Goal: Task Accomplishment & Management: Manage account settings

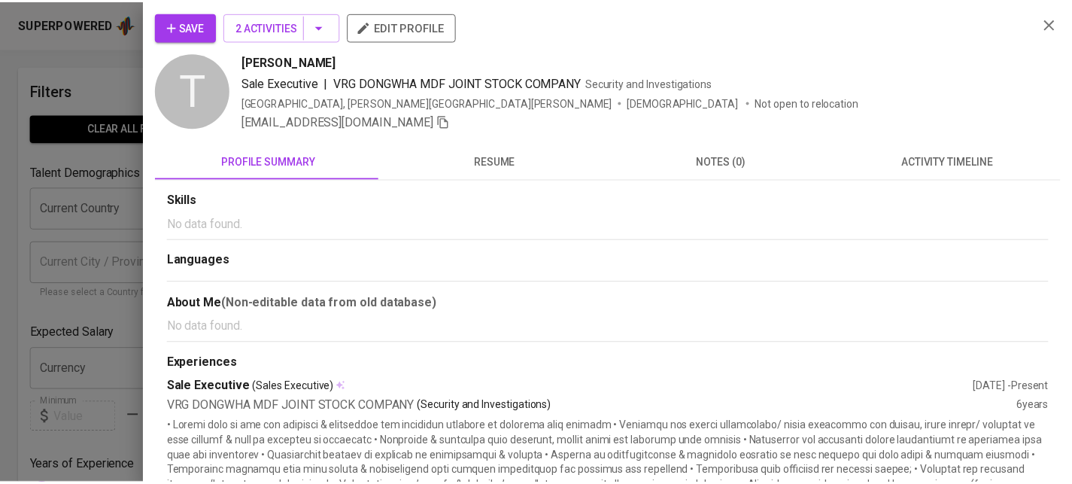
scroll to position [43, 0]
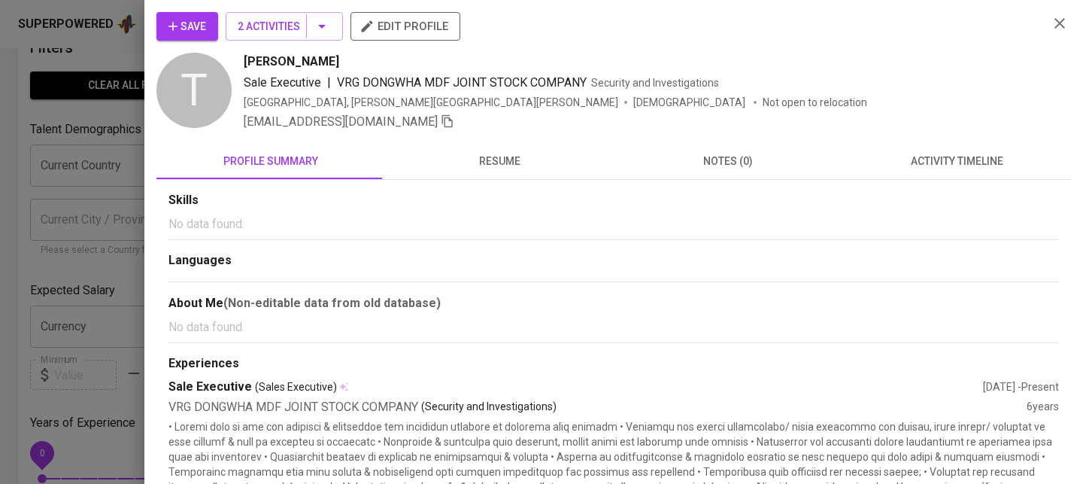
click at [80, 184] on div at bounding box center [541, 242] width 1083 height 484
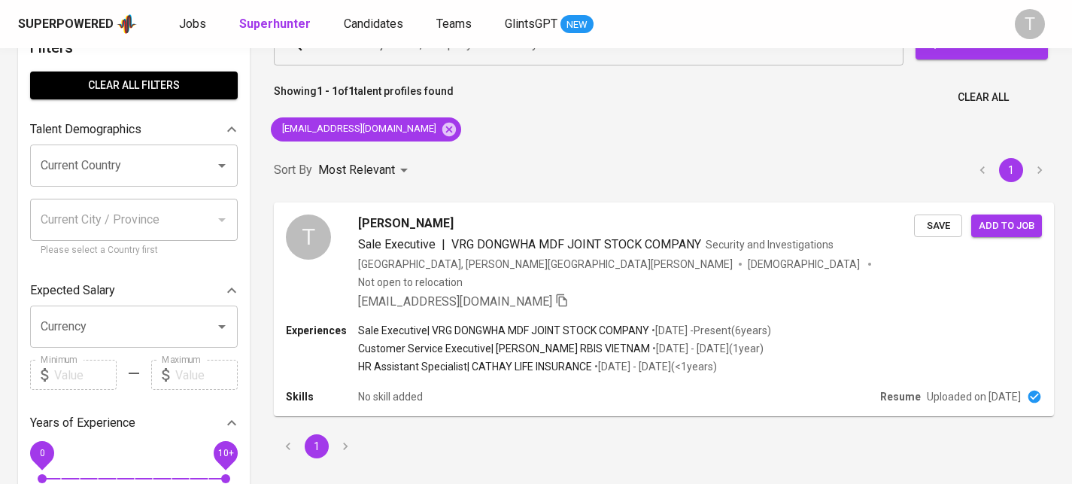
click at [389, 38] on div "Superpowered Jobs Superhunter Candidates Teams GlintsGPT NEW T" at bounding box center [536, 24] width 1072 height 48
click at [380, 22] on span "Candidates" at bounding box center [373, 24] width 59 height 14
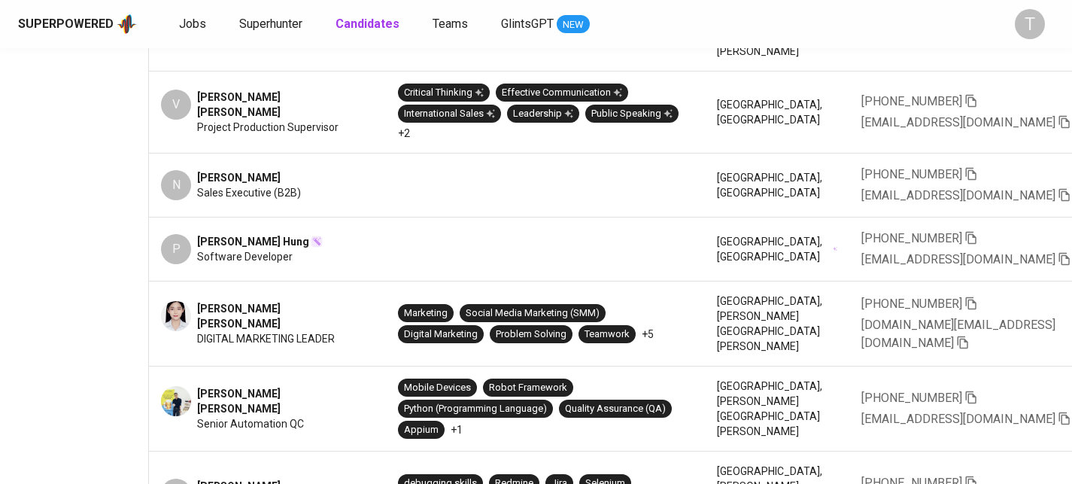
scroll to position [0, 511]
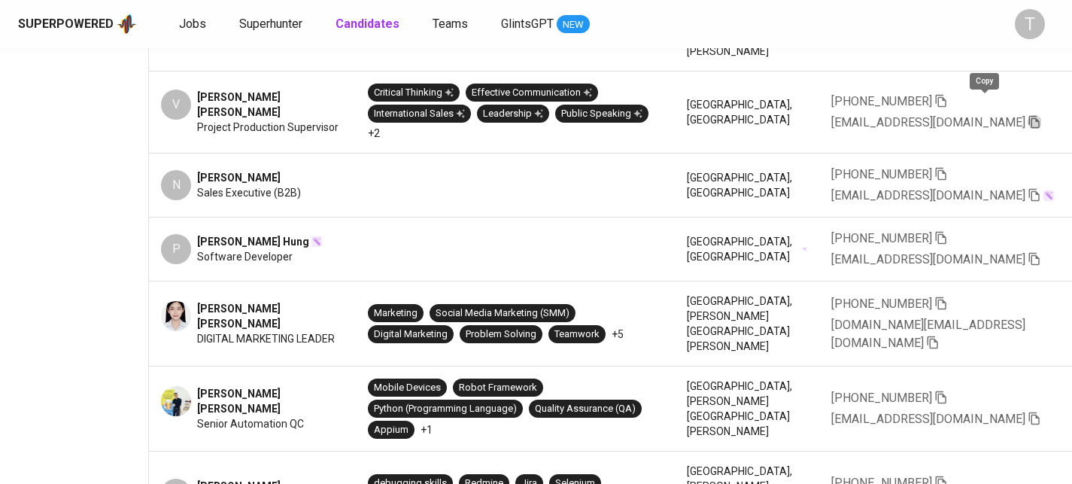
click at [1027, 115] on icon "button" at bounding box center [1034, 122] width 14 height 14
click at [1005, 187] on span "nguyenvancuongtnt@gmail.com" at bounding box center [936, 196] width 210 height 18
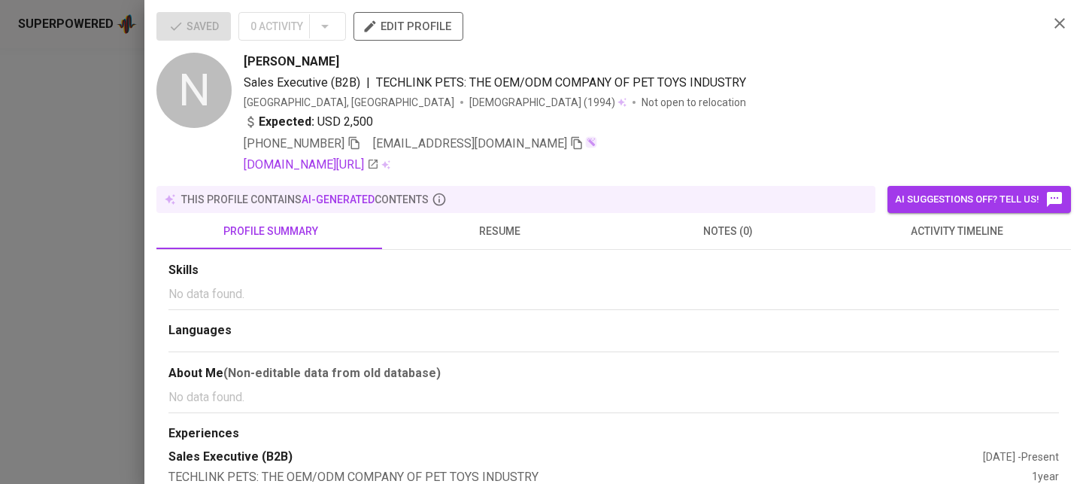
click at [96, 195] on div at bounding box center [541, 242] width 1083 height 484
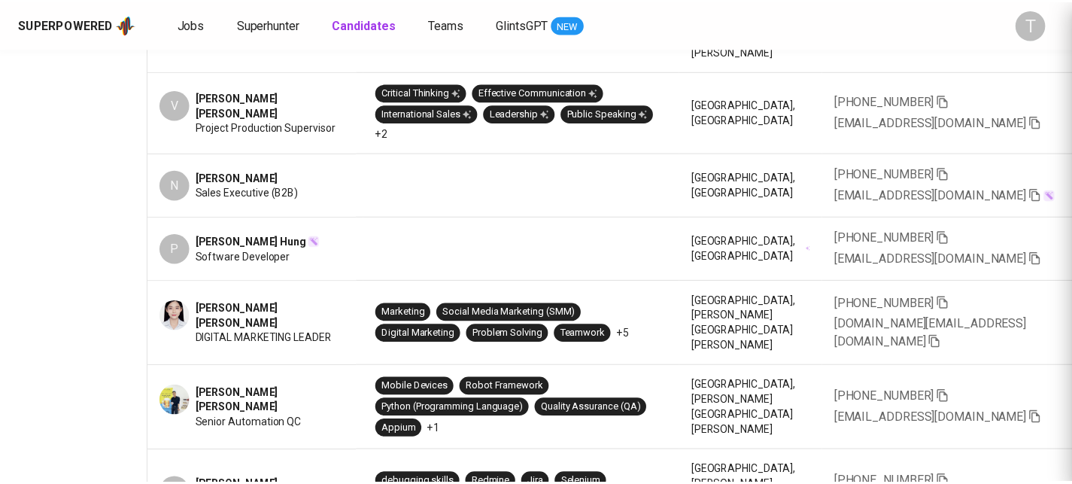
scroll to position [0, 499]
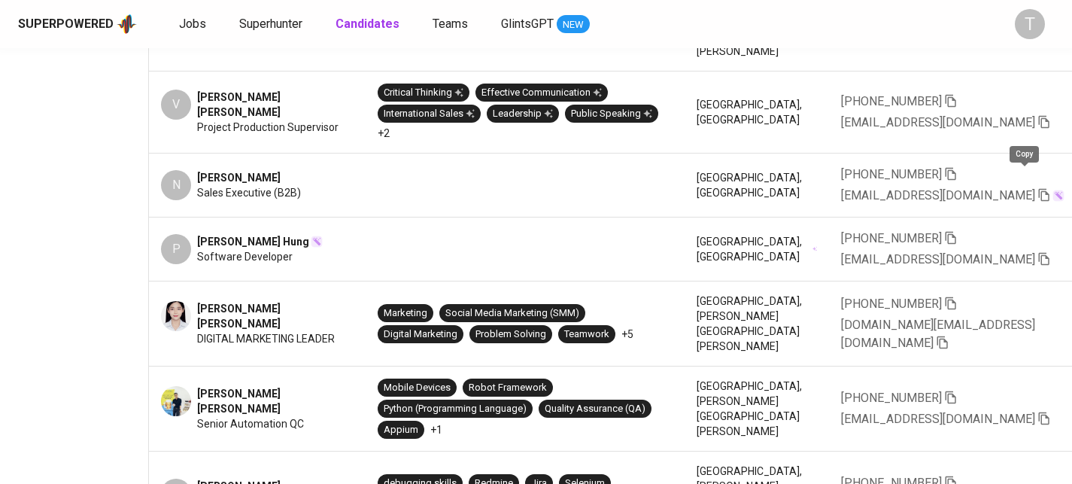
click at [1037, 188] on icon "button" at bounding box center [1044, 195] width 14 height 14
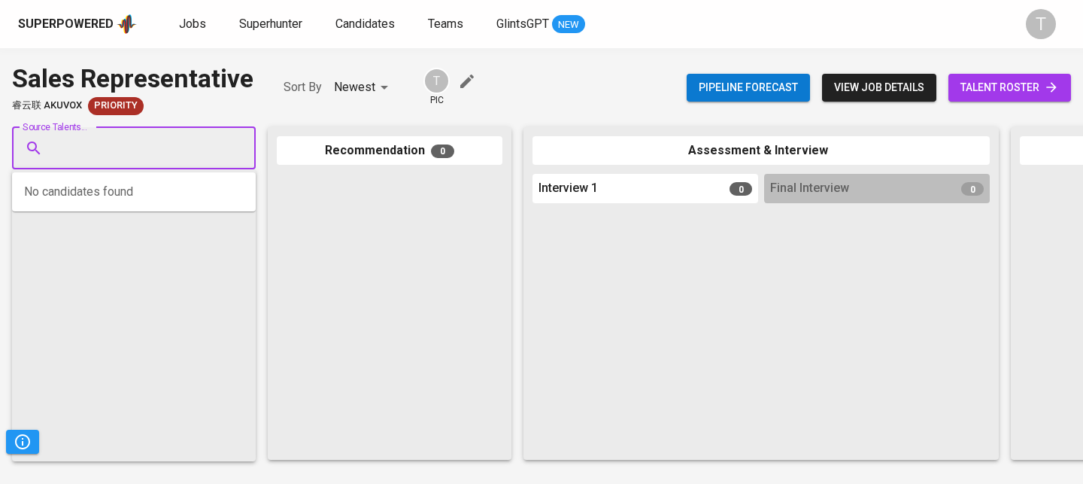
click at [199, 135] on input "Source Talents..." at bounding box center [128, 148] width 158 height 29
type input "hungluan1501@gmail.com"
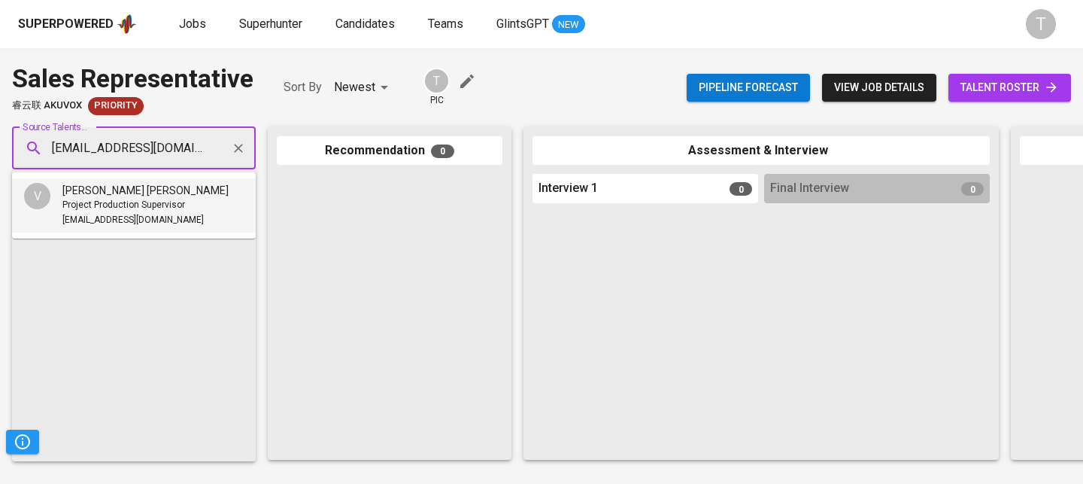
click at [180, 206] on span "Project Production Supervisor" at bounding box center [123, 205] width 123 height 15
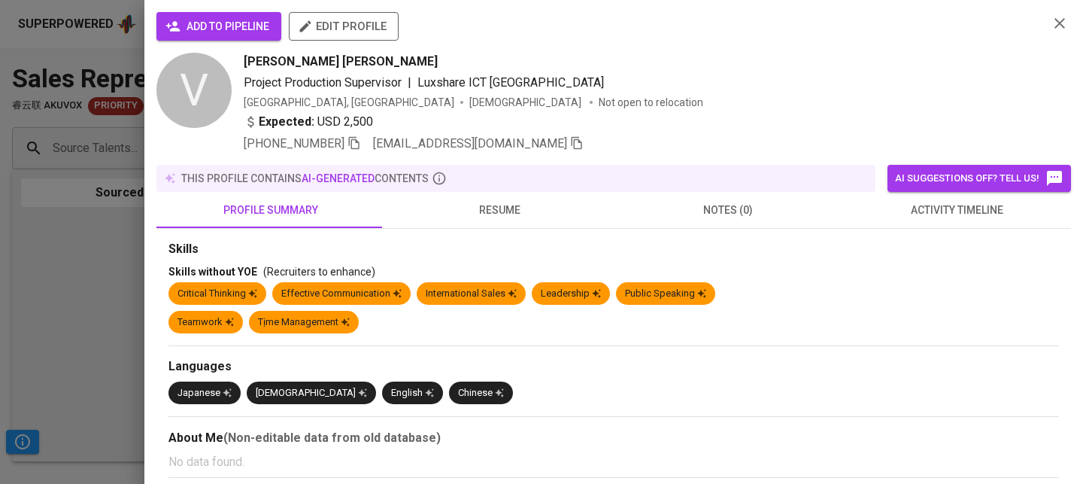
click at [241, 23] on span "add to pipeline" at bounding box center [218, 26] width 101 height 19
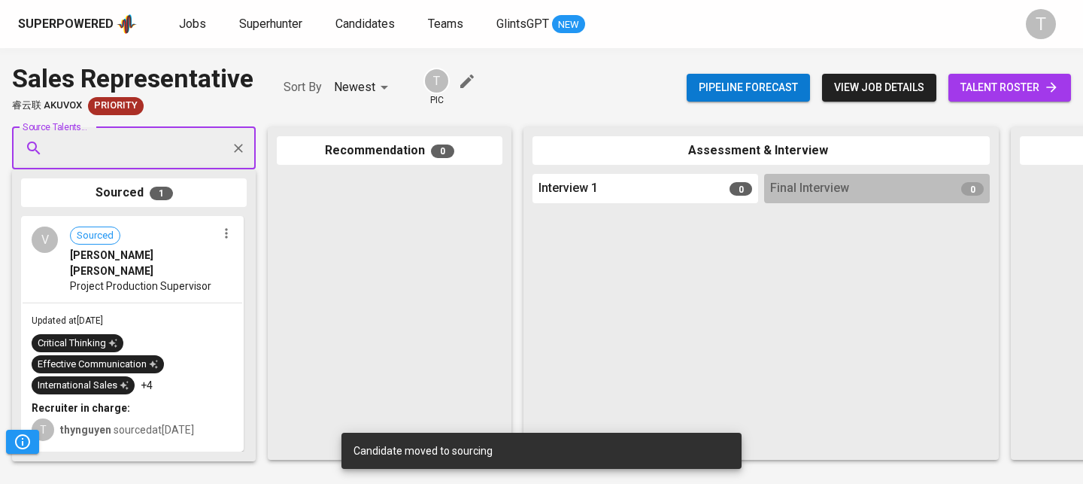
paste input "nguyenvancuongtnt@gmail.com"
type input "nguyenvancuongtnt@gmail.com"
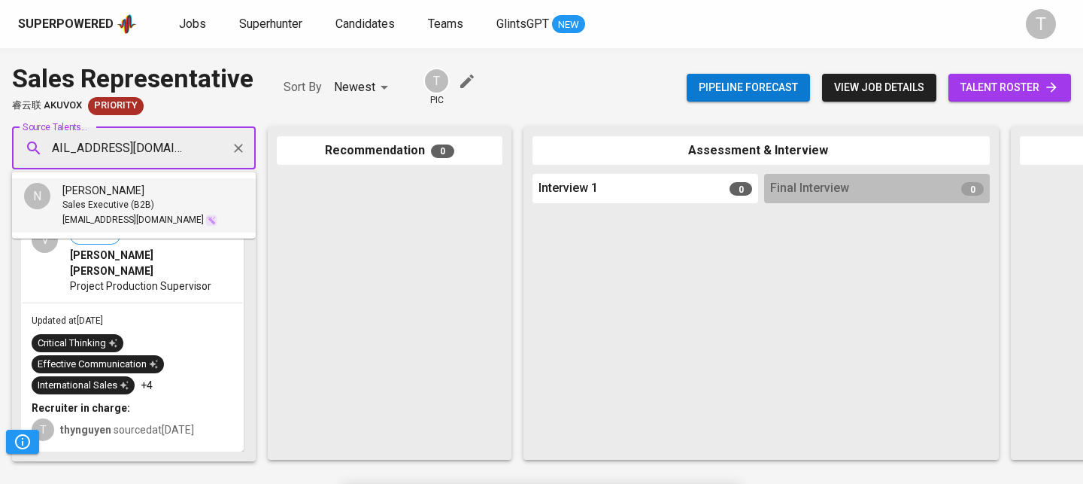
click at [139, 208] on span "Sales Executive (B2B)" at bounding box center [108, 205] width 92 height 15
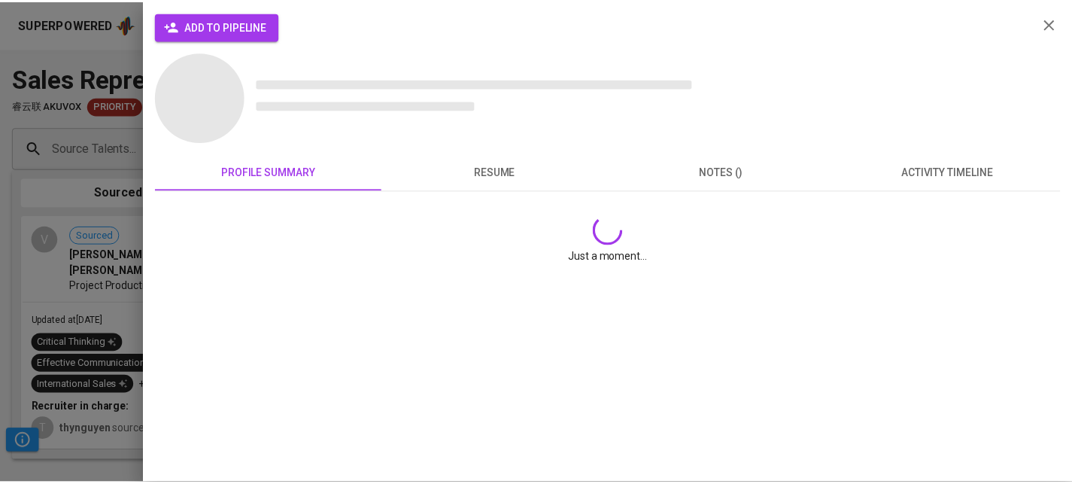
scroll to position [0, 0]
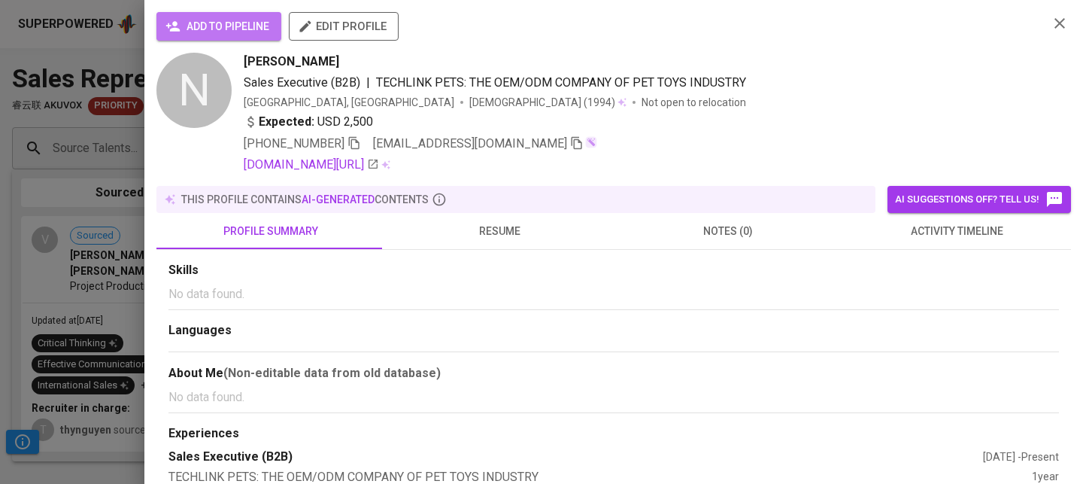
click at [233, 32] on span "add to pipeline" at bounding box center [218, 26] width 101 height 19
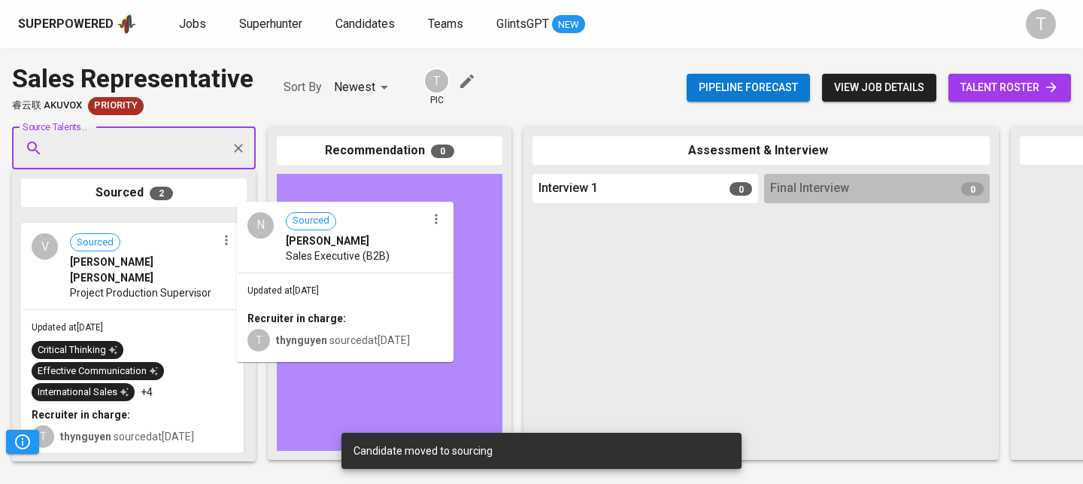
drag, startPoint x: 173, startPoint y: 265, endPoint x: 356, endPoint y: 246, distance: 184.5
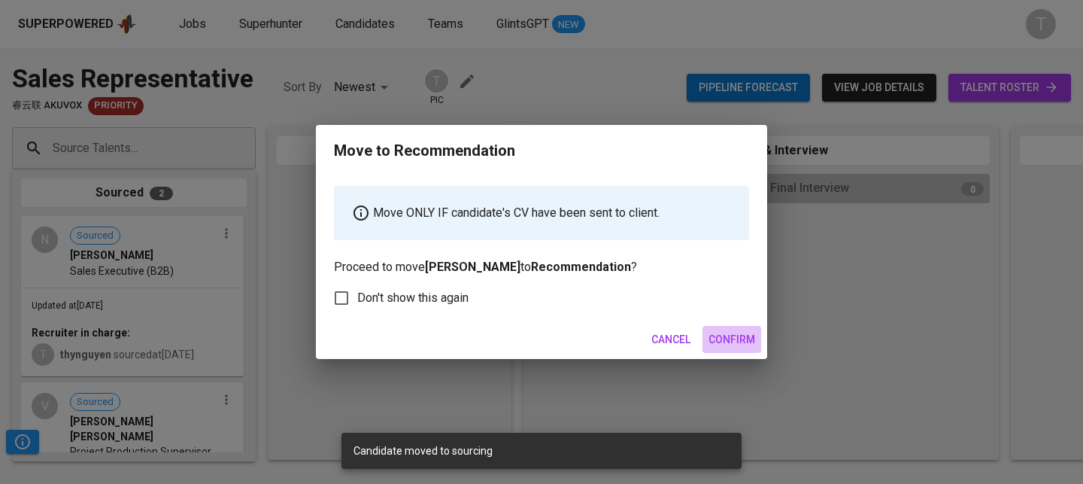
click at [732, 343] on span "Confirm" at bounding box center [731, 339] width 47 height 19
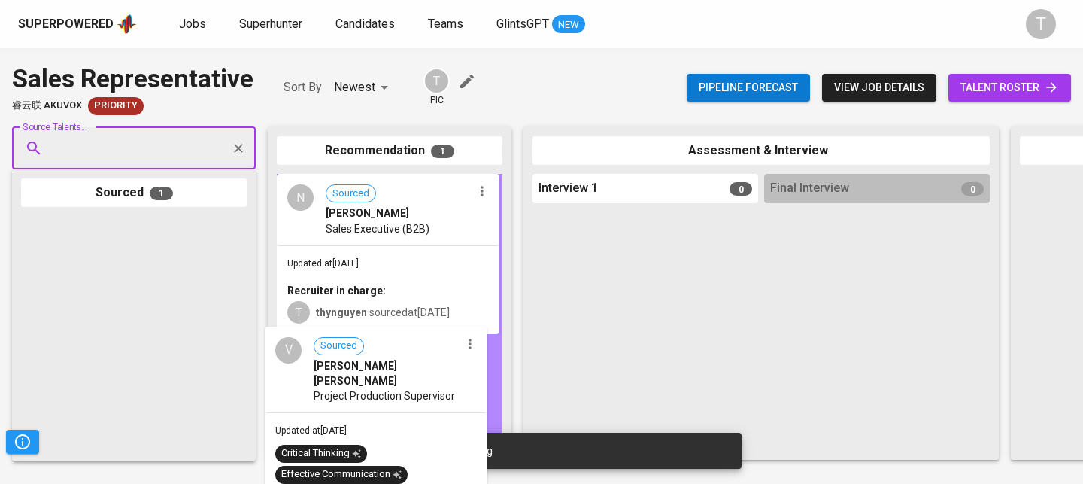
drag, startPoint x: 112, startPoint y: 294, endPoint x: 360, endPoint y: 404, distance: 271.4
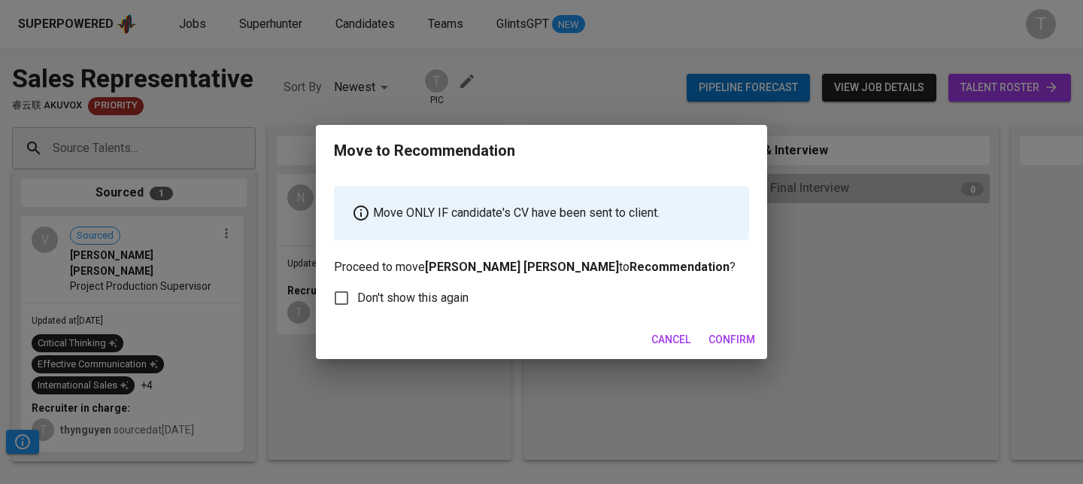
click at [736, 343] on span "Confirm" at bounding box center [731, 339] width 47 height 19
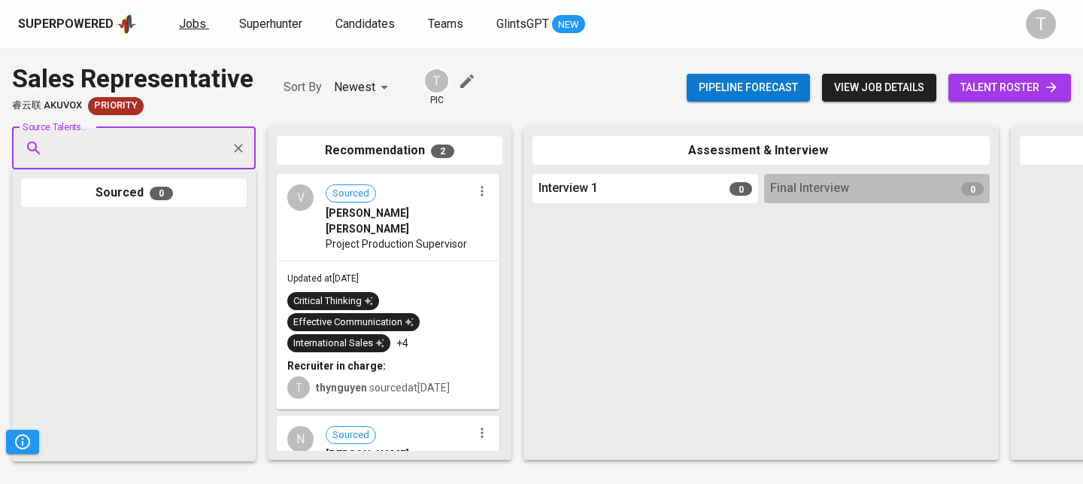
click at [179, 23] on span "Jobs" at bounding box center [192, 24] width 27 height 14
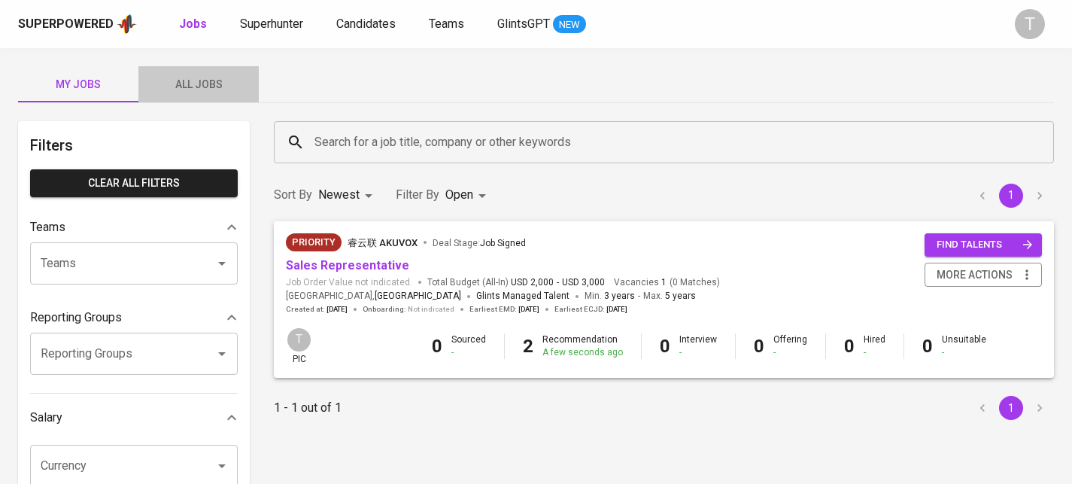
click at [193, 90] on span "All Jobs" at bounding box center [198, 84] width 102 height 19
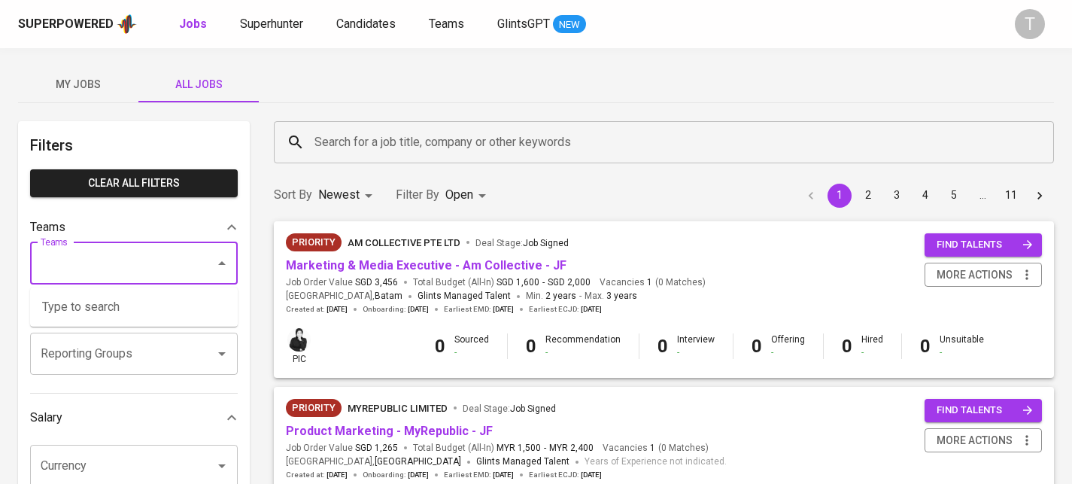
click at [141, 254] on input "Teams" at bounding box center [113, 263] width 152 height 29
click at [114, 306] on li "Pod Kara" at bounding box center [134, 306] width 208 height 27
type input "kara"
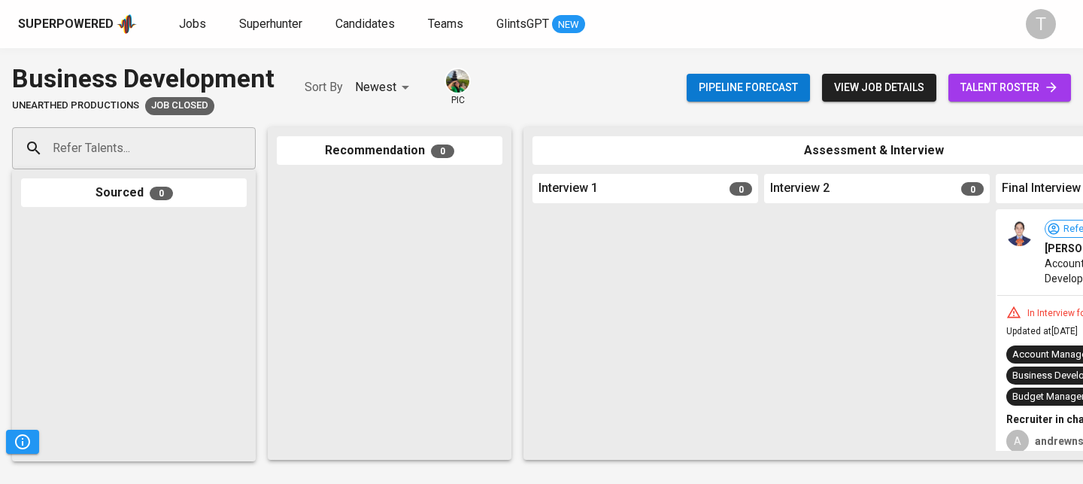
scroll to position [0, 763]
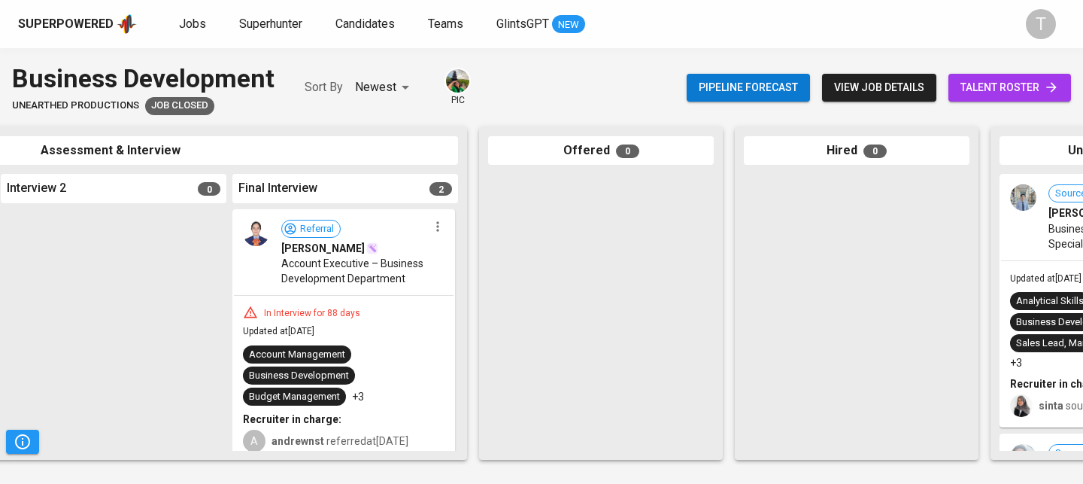
click at [862, 101] on button "view job details" at bounding box center [879, 88] width 114 height 28
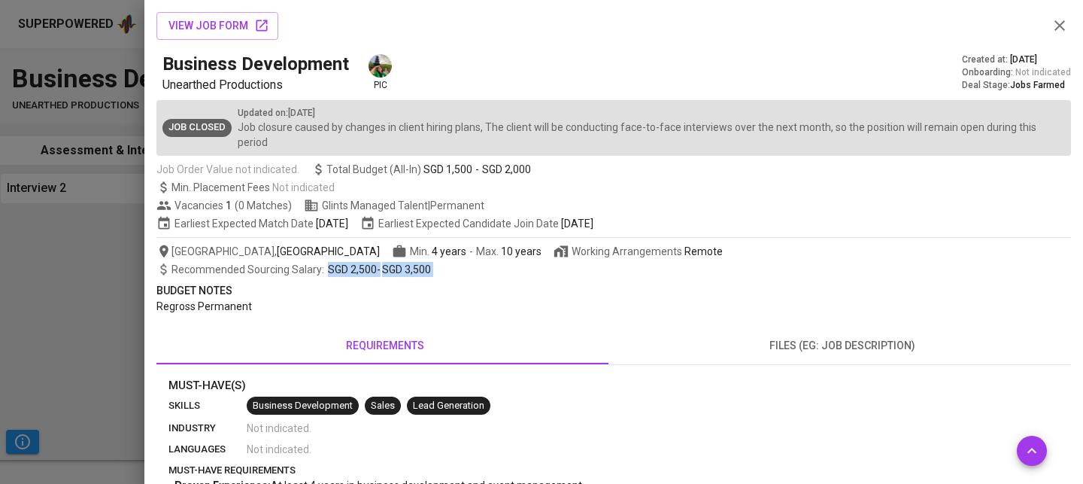
drag, startPoint x: 369, startPoint y: 272, endPoint x: 466, endPoint y: 278, distance: 98.0
copy span "SGD 2,500 - SGD 3,500"
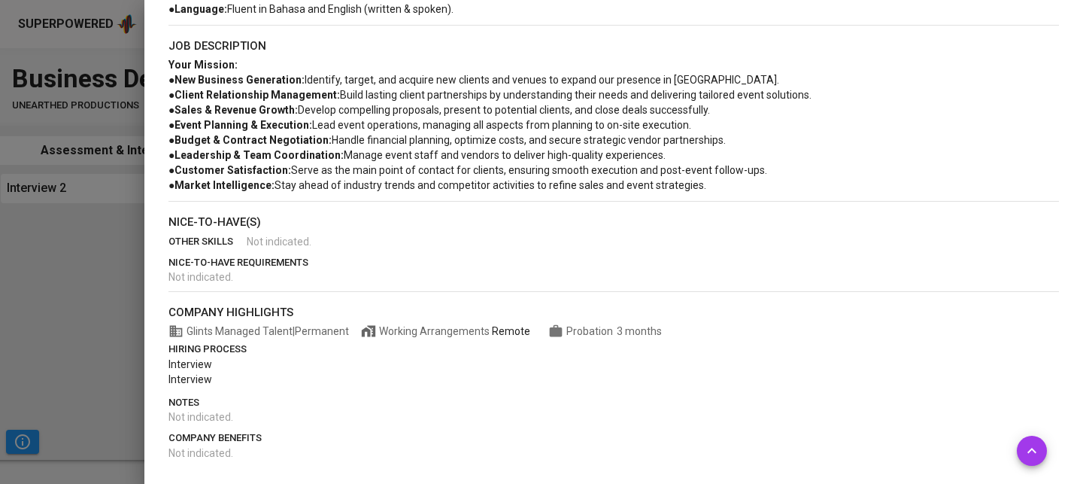
click at [406, 166] on span "Serve as the main point of contact for clients, ensuring smooth execution and p…" at bounding box center [529, 170] width 476 height 12
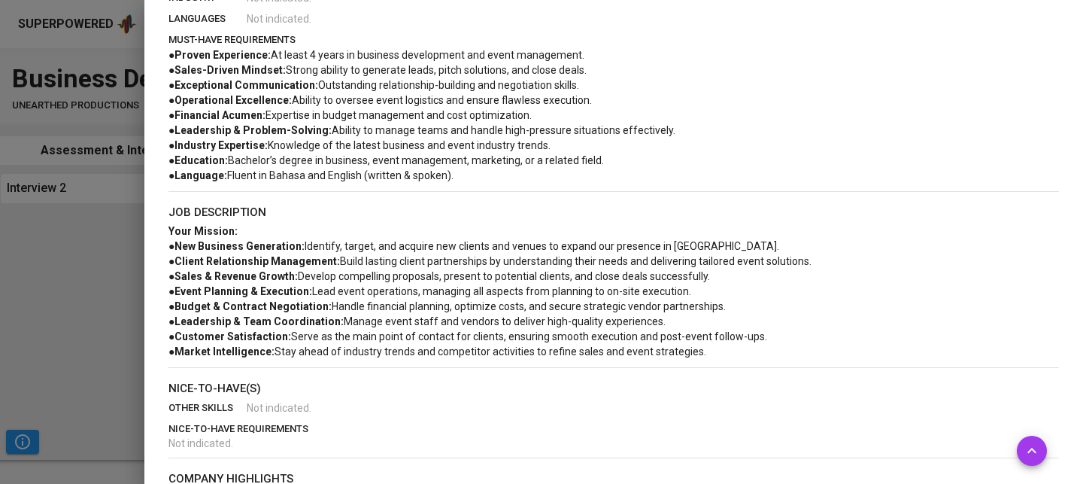
scroll to position [407, 0]
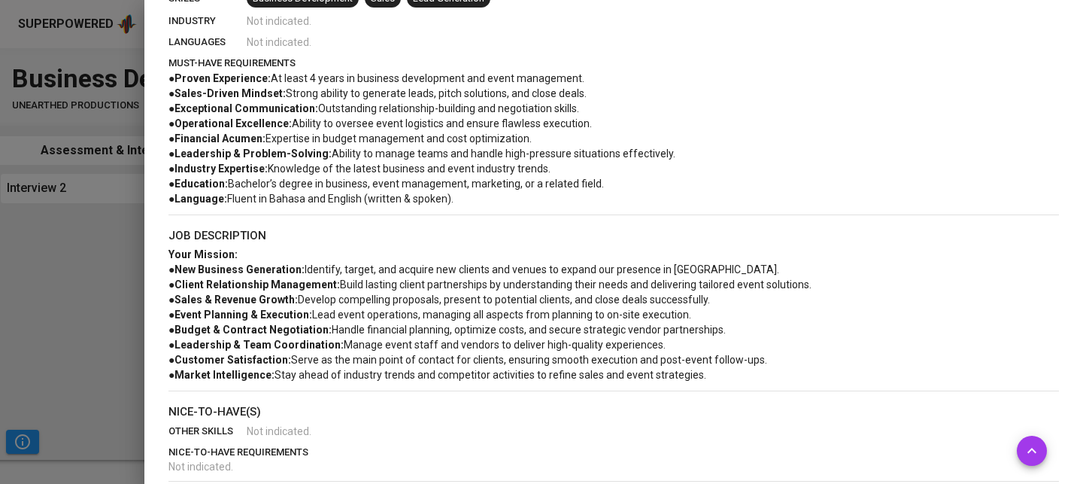
click at [94, 277] on div at bounding box center [541, 242] width 1083 height 484
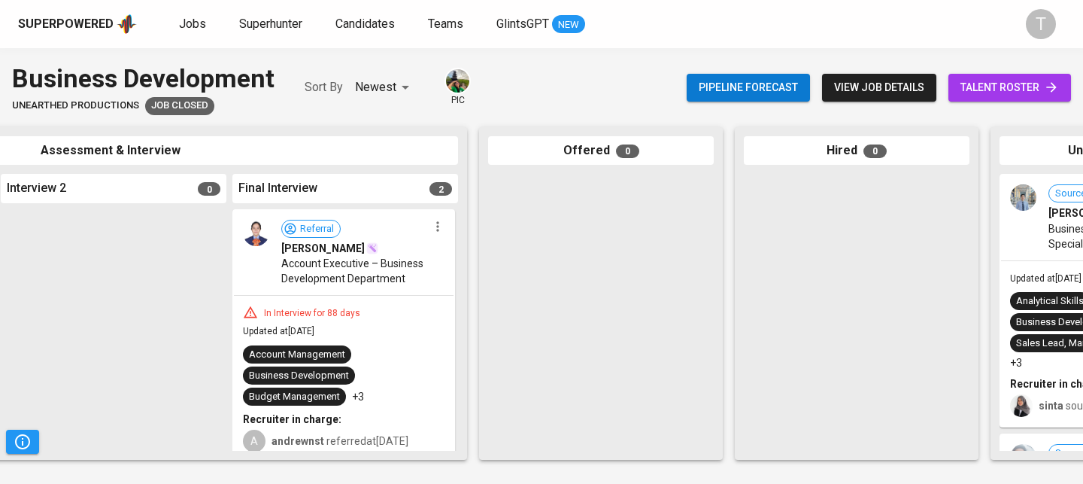
click at [393, 273] on span "Account Executive – Business Development Department" at bounding box center [354, 271] width 147 height 30
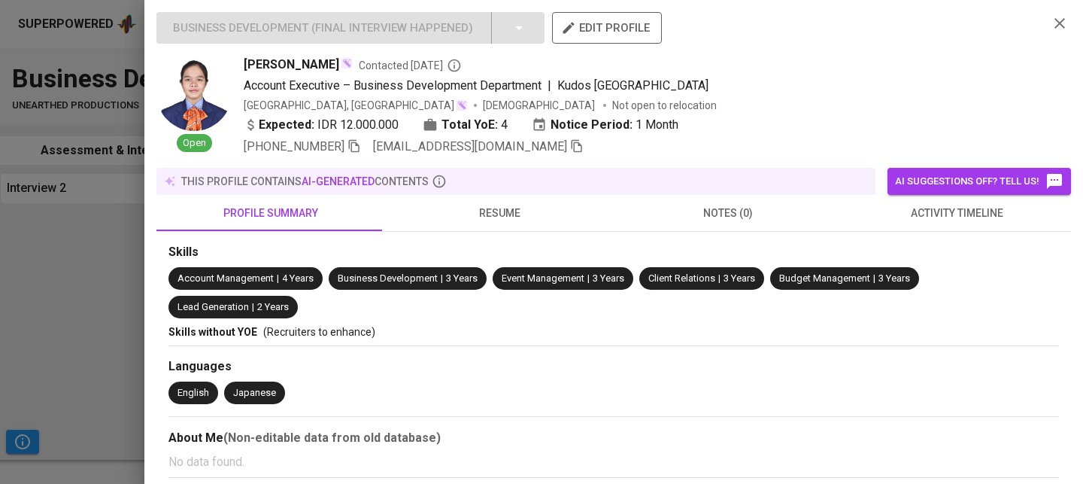
click at [514, 220] on span "resume" at bounding box center [499, 213] width 211 height 19
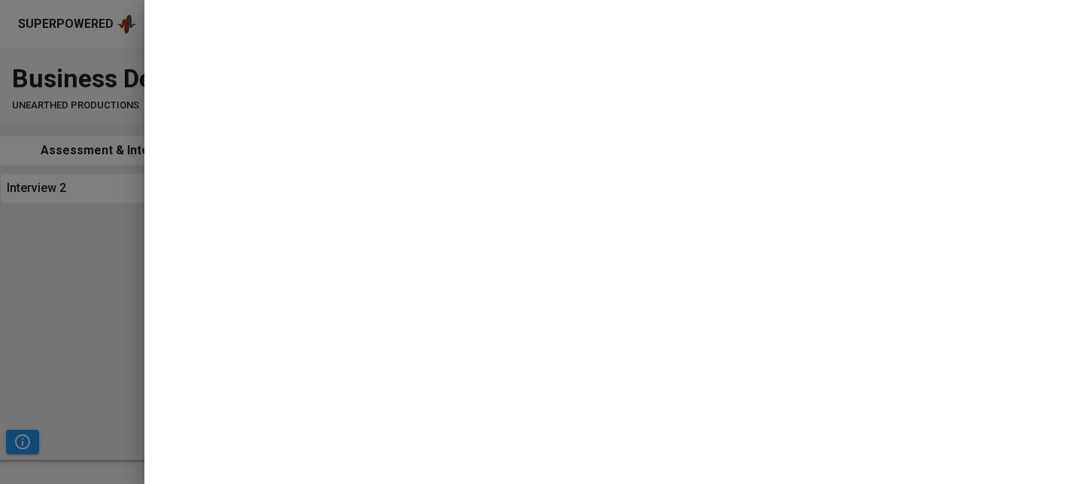
scroll to position [323, 0]
click at [104, 260] on div at bounding box center [541, 242] width 1083 height 484
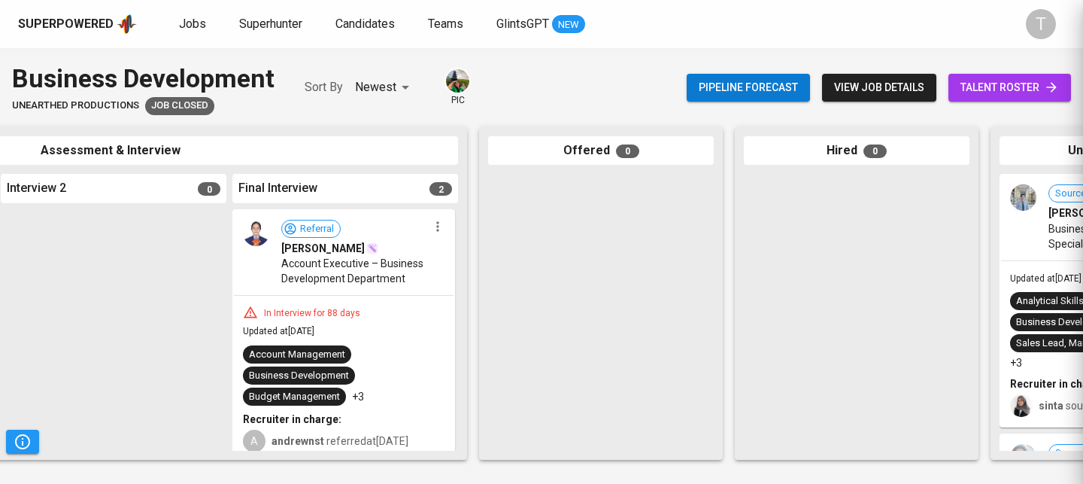
scroll to position [0, 0]
click at [405, 275] on span "Account Executive – Business Development Department" at bounding box center [354, 271] width 147 height 30
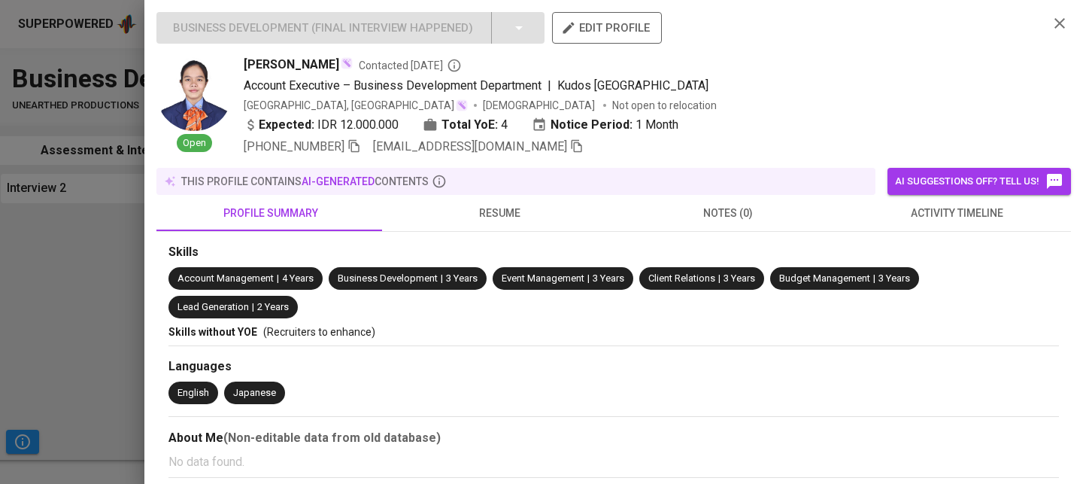
click at [477, 200] on button "resume" at bounding box center [499, 213] width 229 height 36
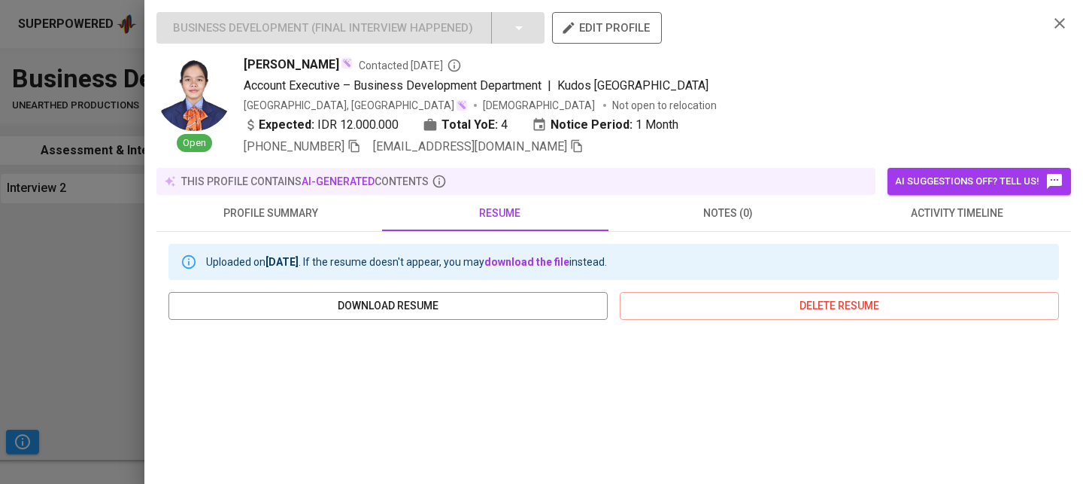
click at [138, 308] on div at bounding box center [541, 242] width 1083 height 484
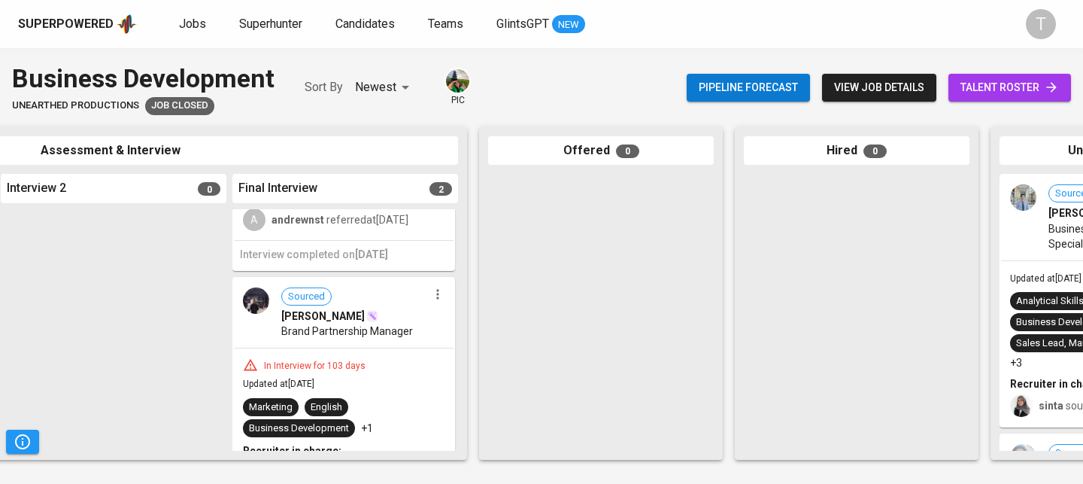
scroll to position [313, 0]
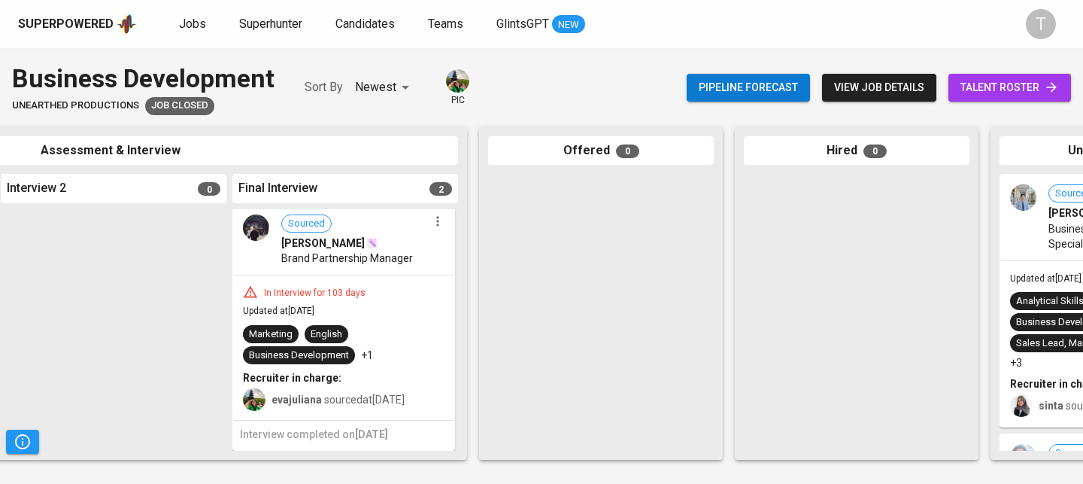
click at [390, 292] on div "In Interview for 103 days Updated at [DATE] Marketing English Business Developm…" at bounding box center [344, 347] width 220 height 144
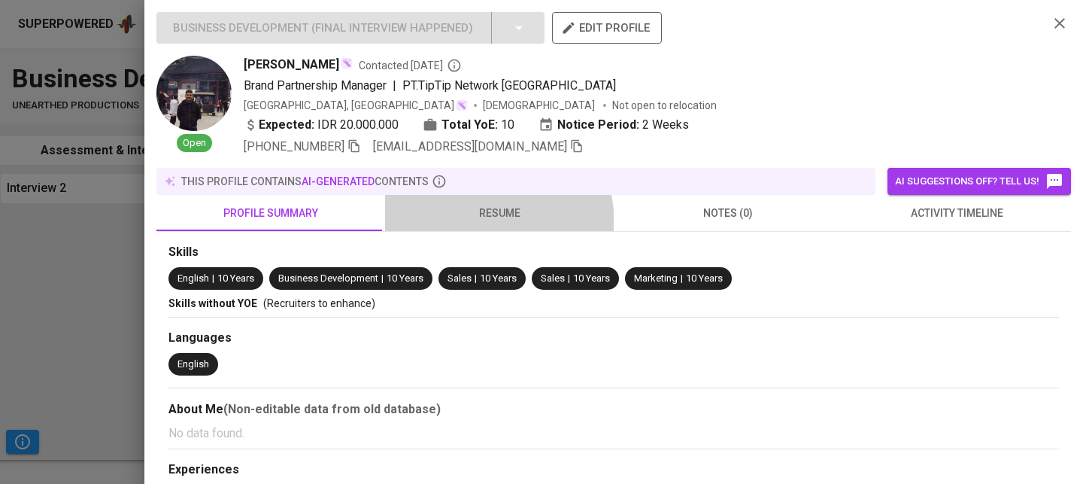
click at [474, 224] on button "resume" at bounding box center [499, 213] width 229 height 36
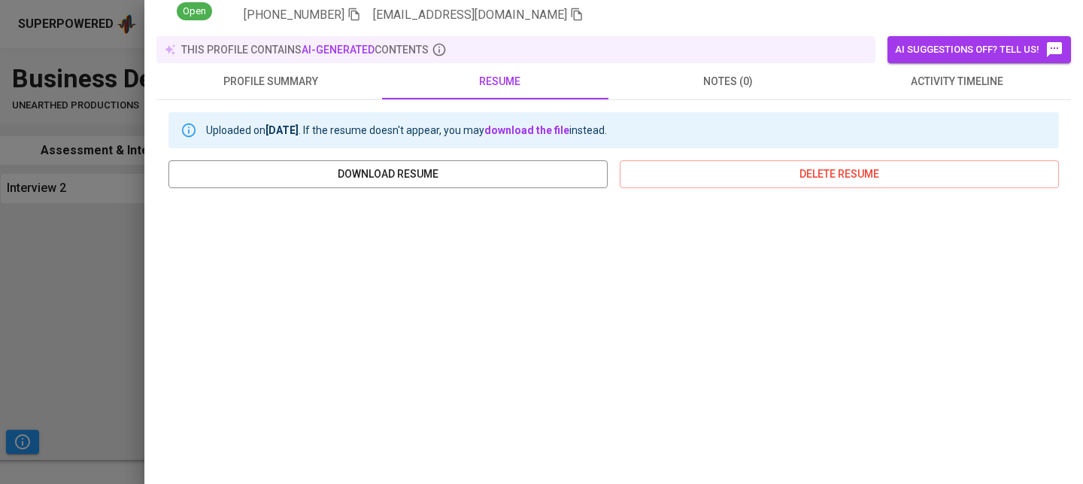
scroll to position [323, 0]
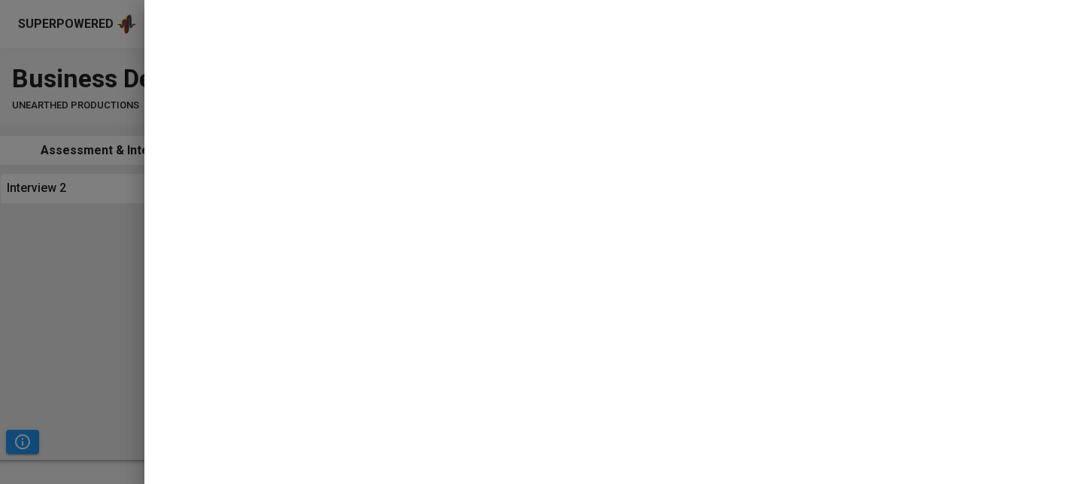
click at [86, 269] on div at bounding box center [541, 242] width 1083 height 484
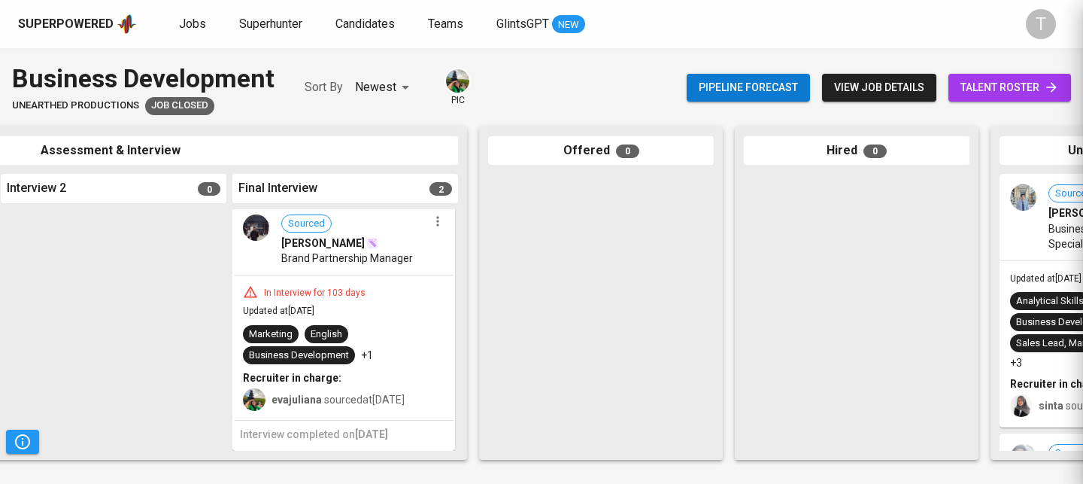
scroll to position [0, 0]
click at [418, 236] on div "[PERSON_NAME]" at bounding box center [354, 242] width 147 height 15
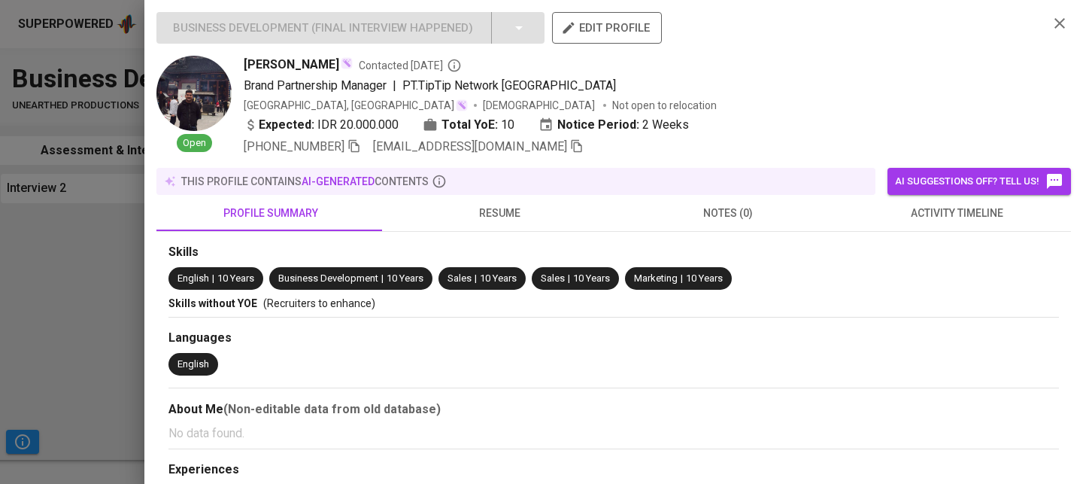
click at [499, 215] on span "resume" at bounding box center [499, 213] width 211 height 19
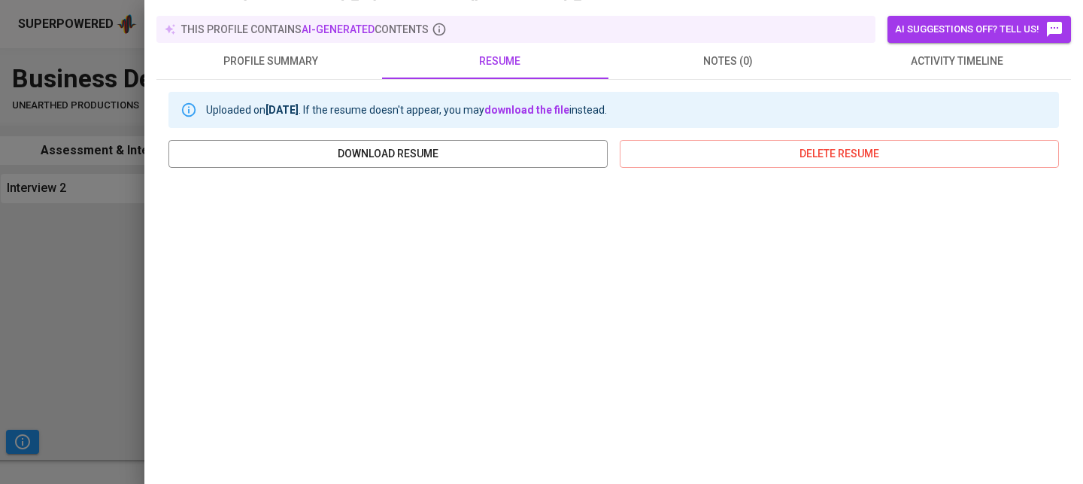
scroll to position [323, 0]
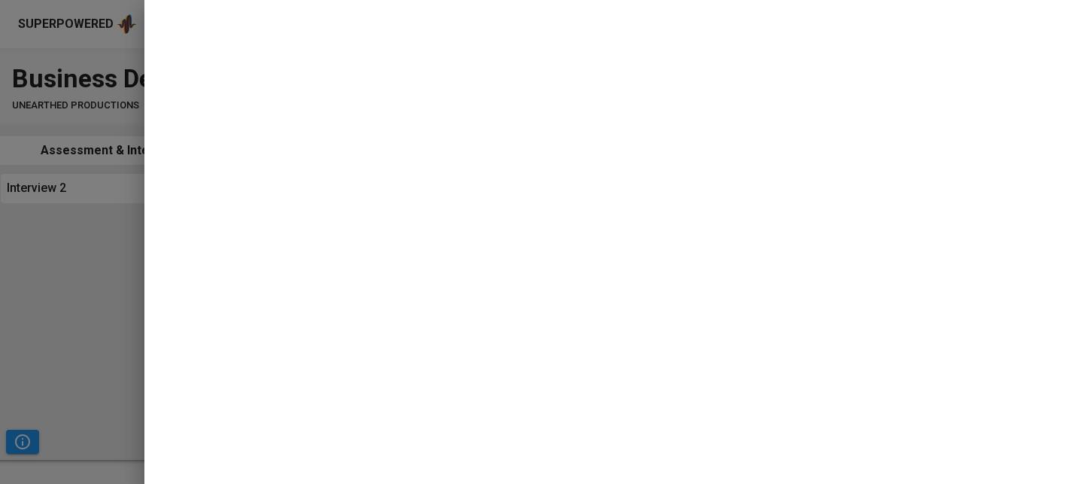
click at [102, 345] on div at bounding box center [541, 242] width 1083 height 484
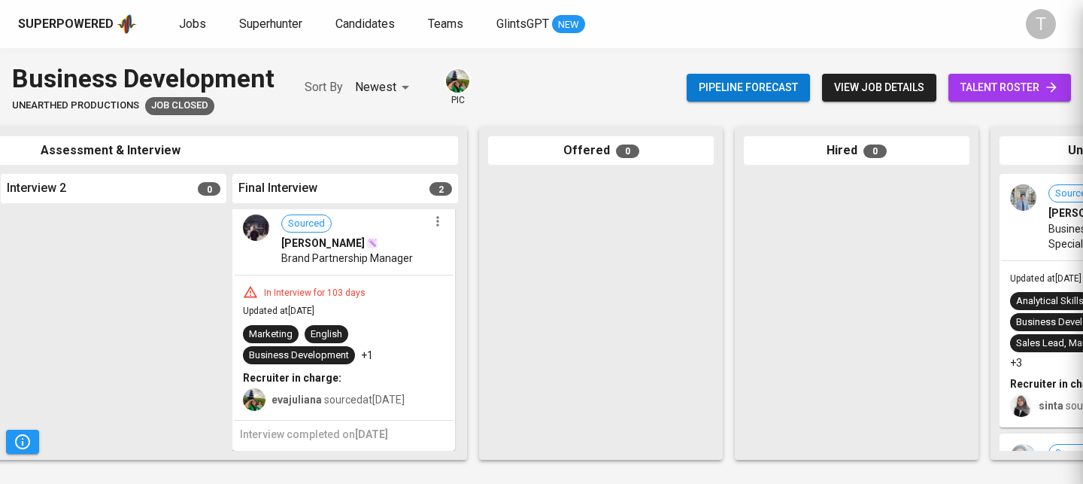
scroll to position [0, 0]
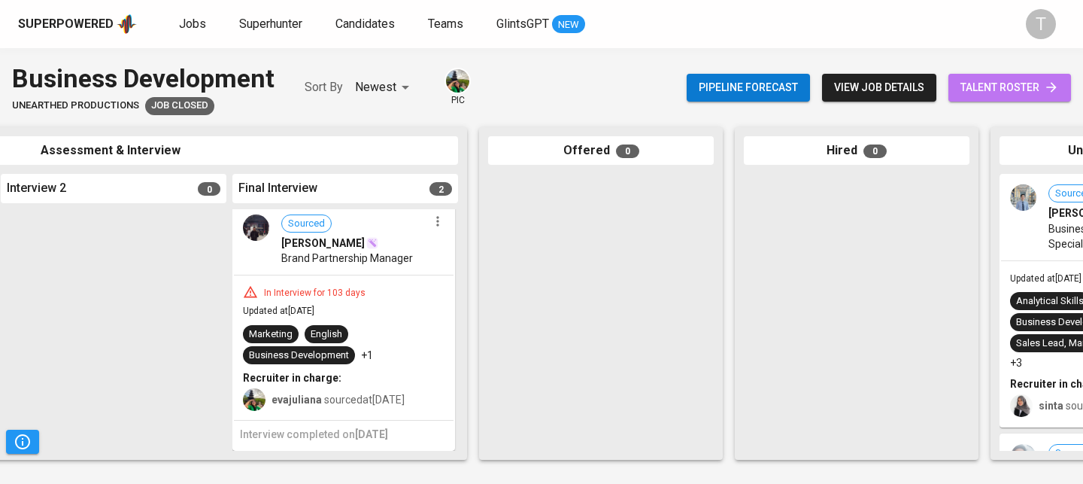
click at [1033, 77] on link "talent roster" at bounding box center [1009, 88] width 123 height 28
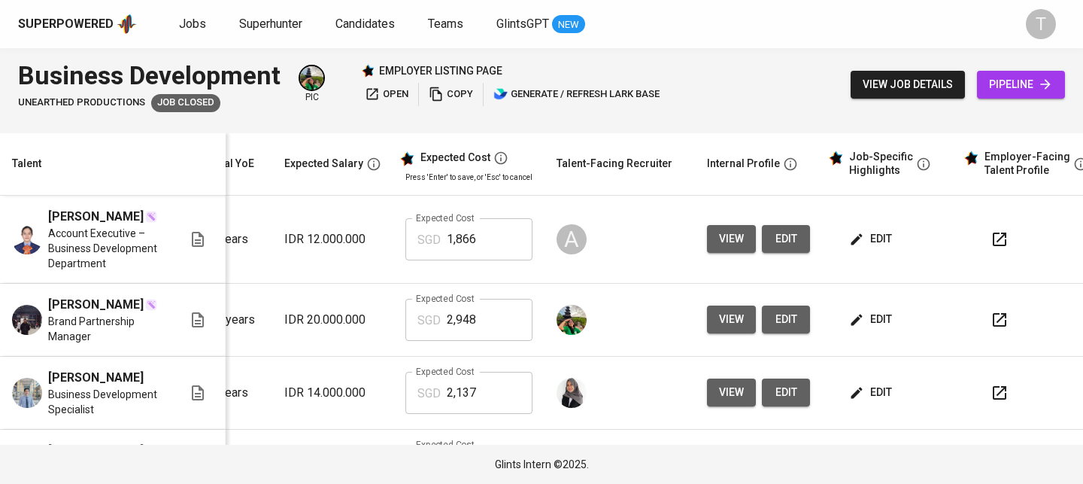
scroll to position [0, 205]
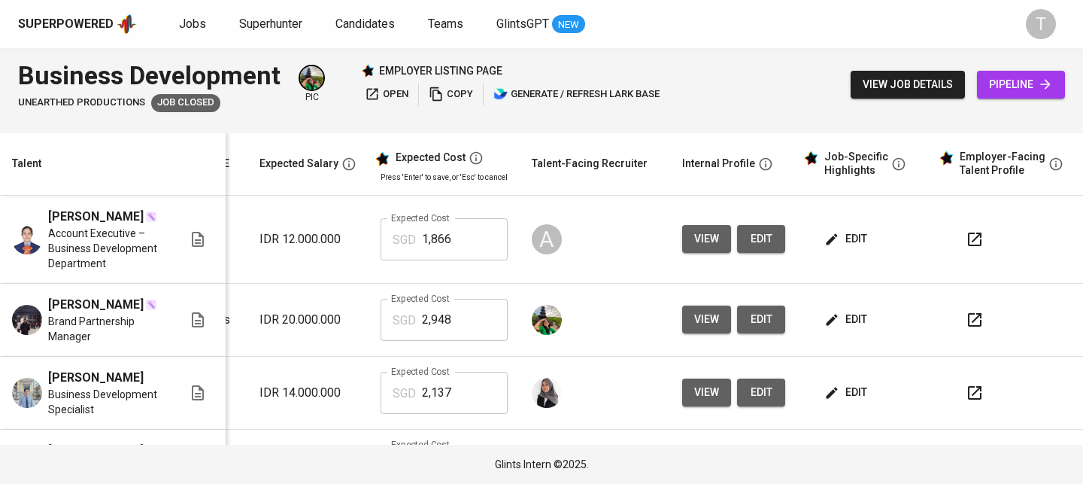
click at [968, 314] on icon "button" at bounding box center [975, 320] width 14 height 14
